Goal: Find specific page/section: Find specific page/section

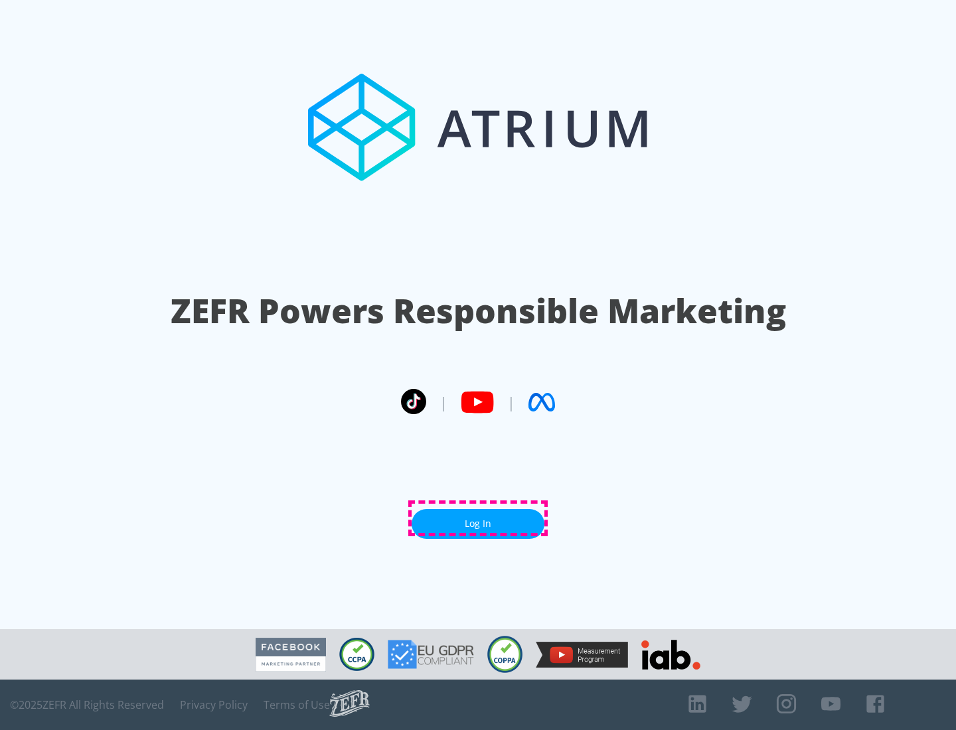
click at [478, 519] on link "Log In" at bounding box center [478, 524] width 133 height 30
